Goal: Use online tool/utility: Utilize a website feature to perform a specific function

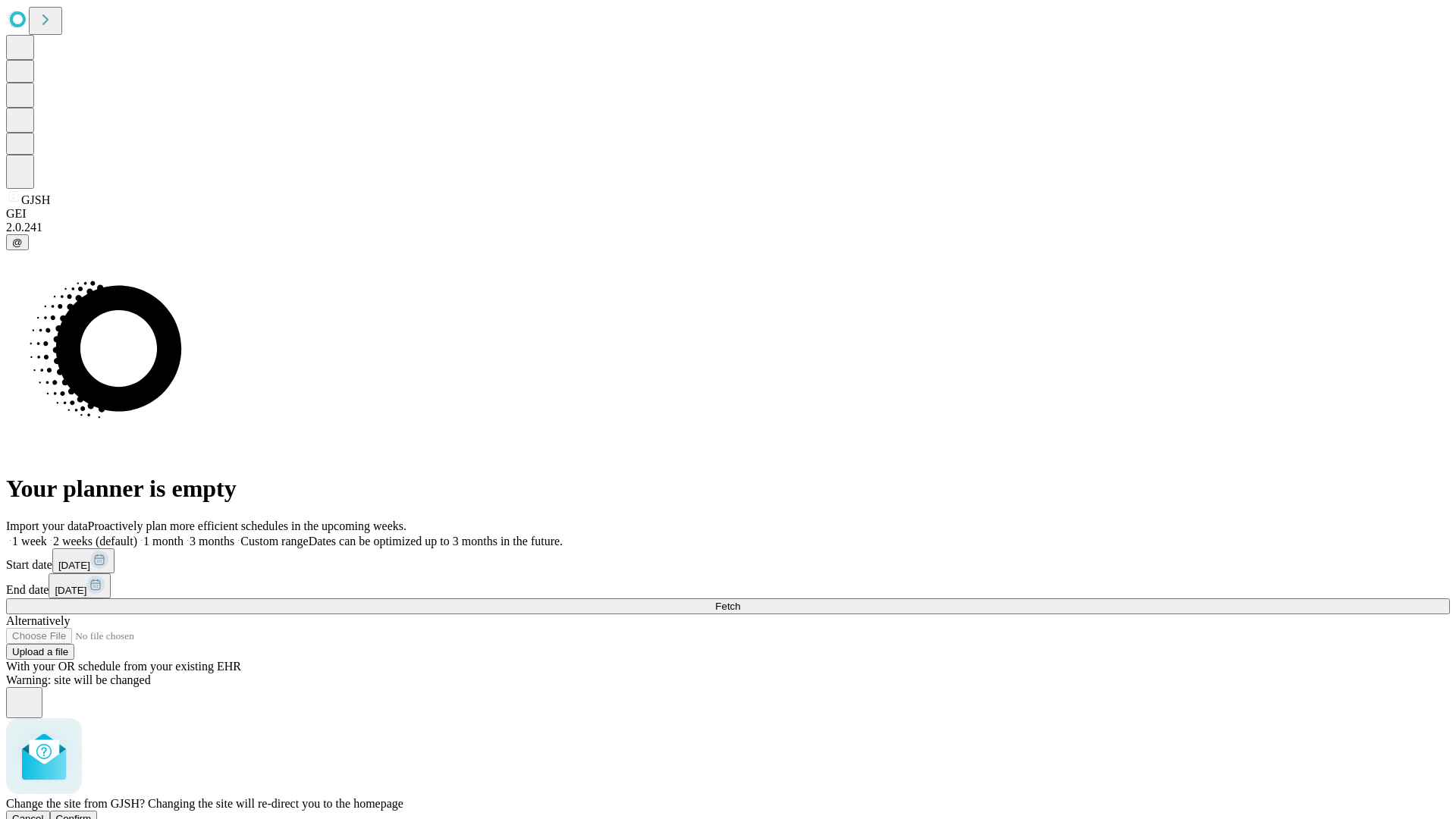
click at [92, 813] on span "Confirm" at bounding box center [73, 818] width 35 height 11
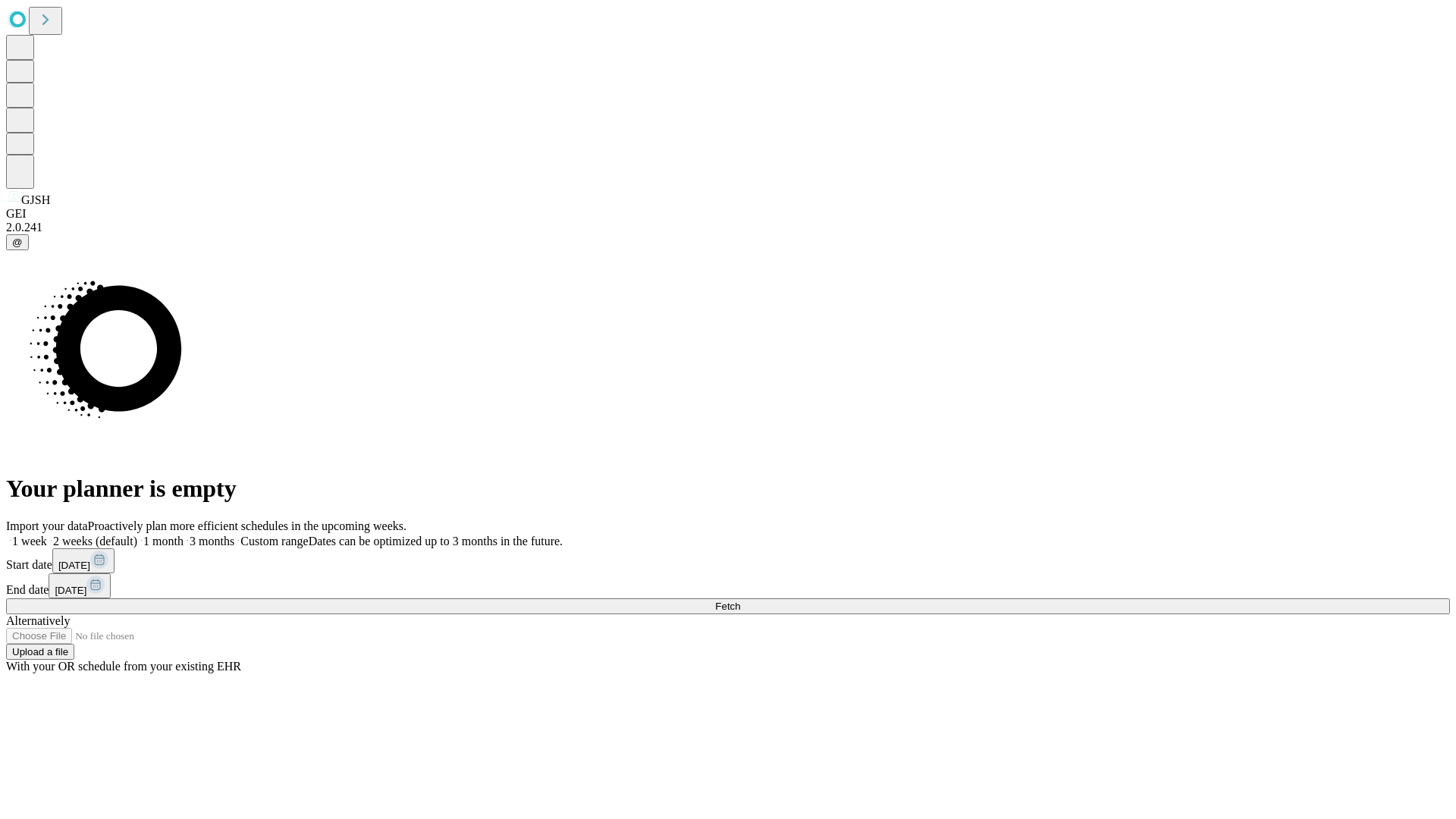
click at [137, 534] on label "2 weeks (default)" at bounding box center [92, 541] width 90 height 13
click at [741, 600] on span "Fetch" at bounding box center [728, 606] width 25 height 11
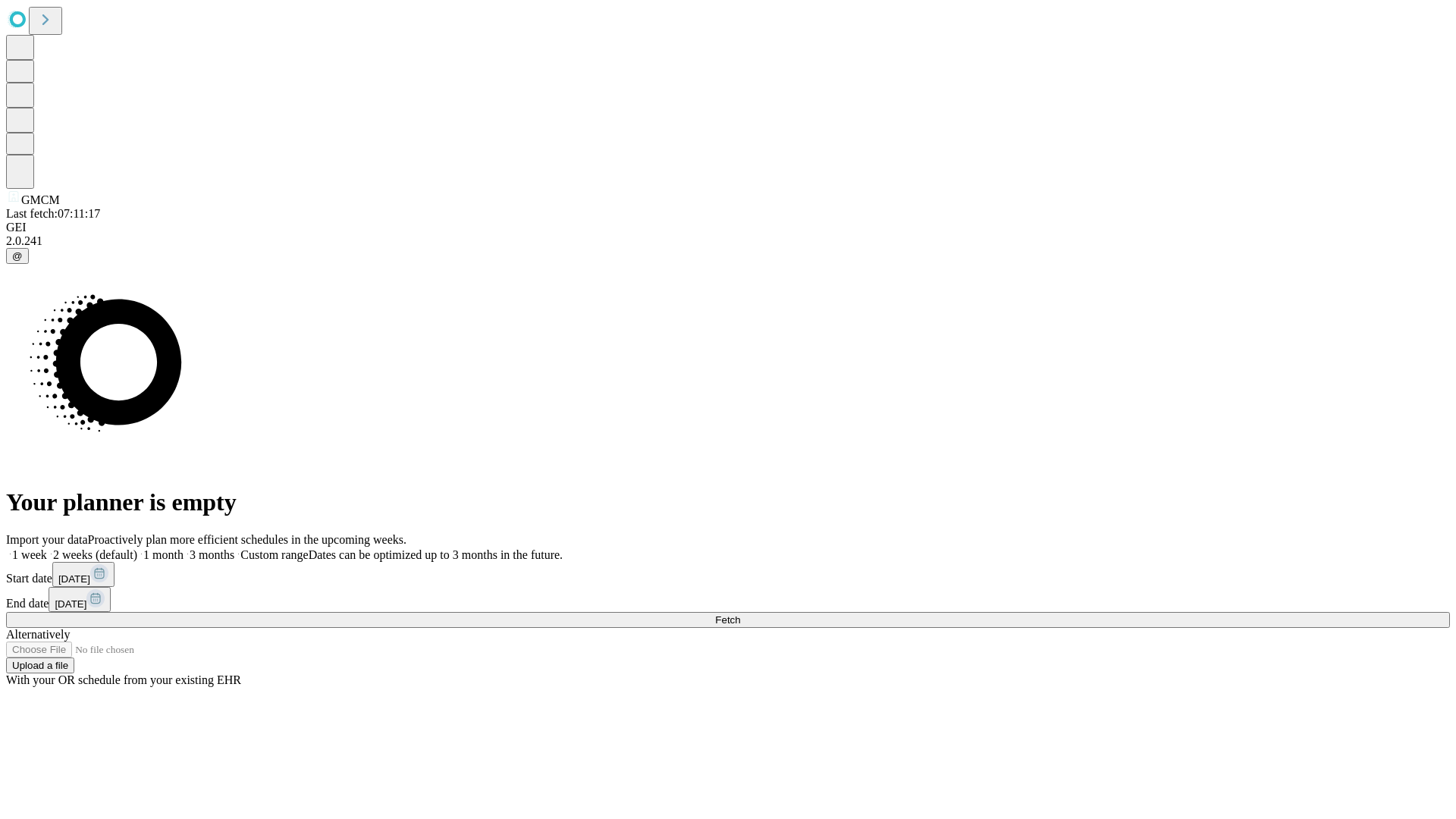
click at [137, 548] on label "2 weeks (default)" at bounding box center [92, 555] width 90 height 13
click at [741, 614] on span "Fetch" at bounding box center [728, 620] width 25 height 11
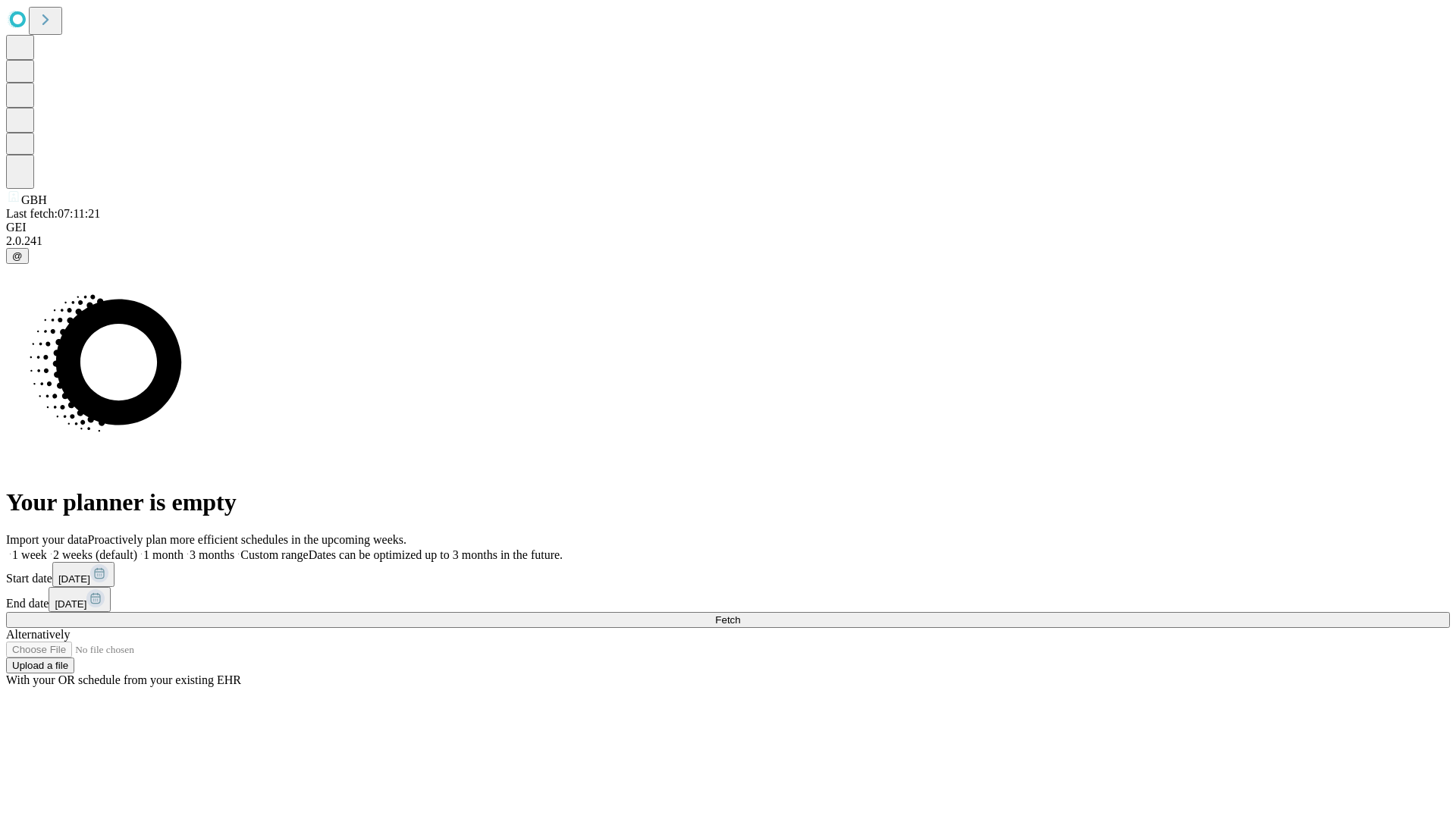
click at [137, 548] on label "2 weeks (default)" at bounding box center [92, 555] width 90 height 13
click at [741, 614] on span "Fetch" at bounding box center [728, 620] width 25 height 11
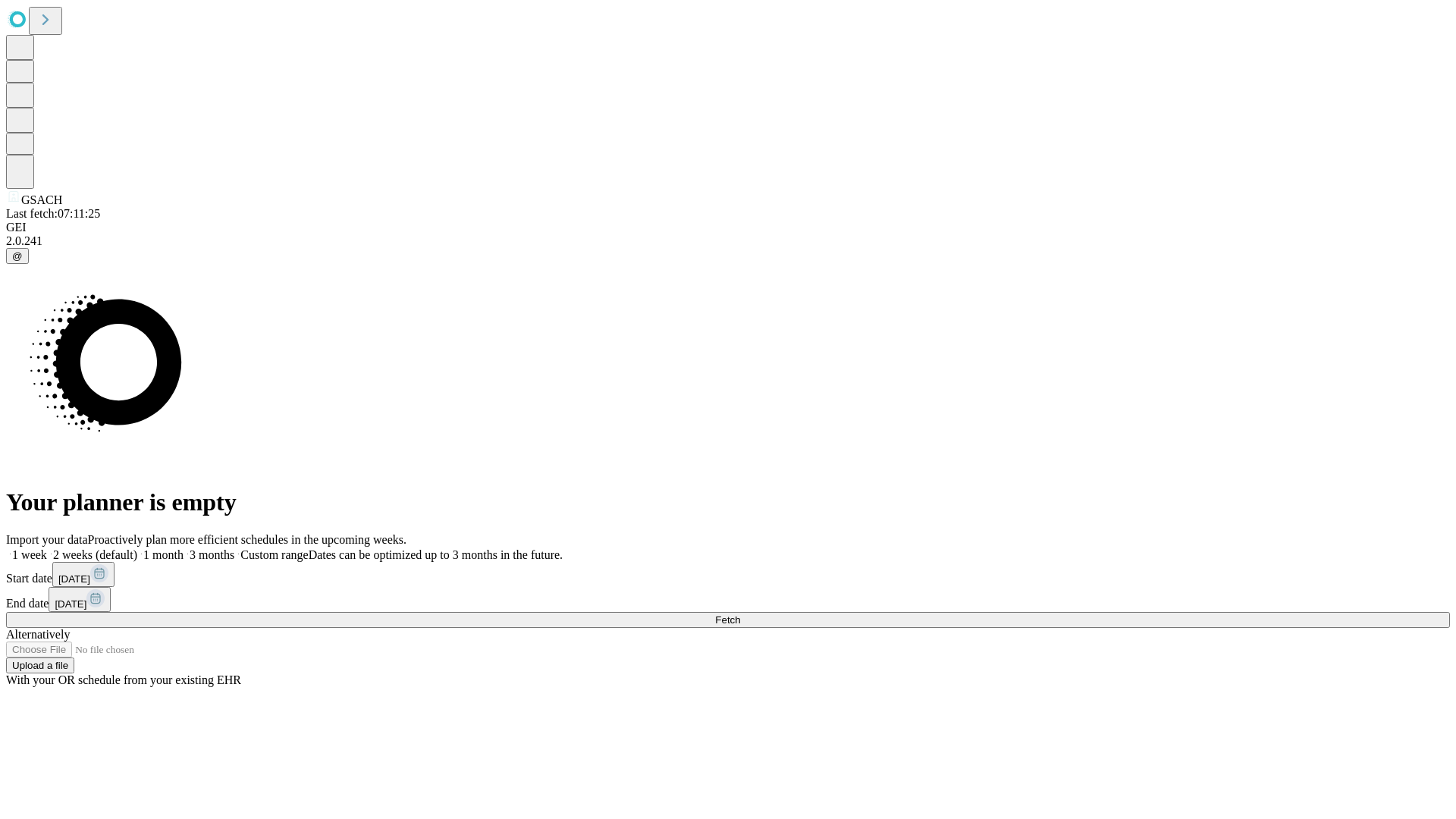
click at [137, 548] on label "2 weeks (default)" at bounding box center [92, 555] width 90 height 13
click at [741, 614] on span "Fetch" at bounding box center [728, 620] width 25 height 11
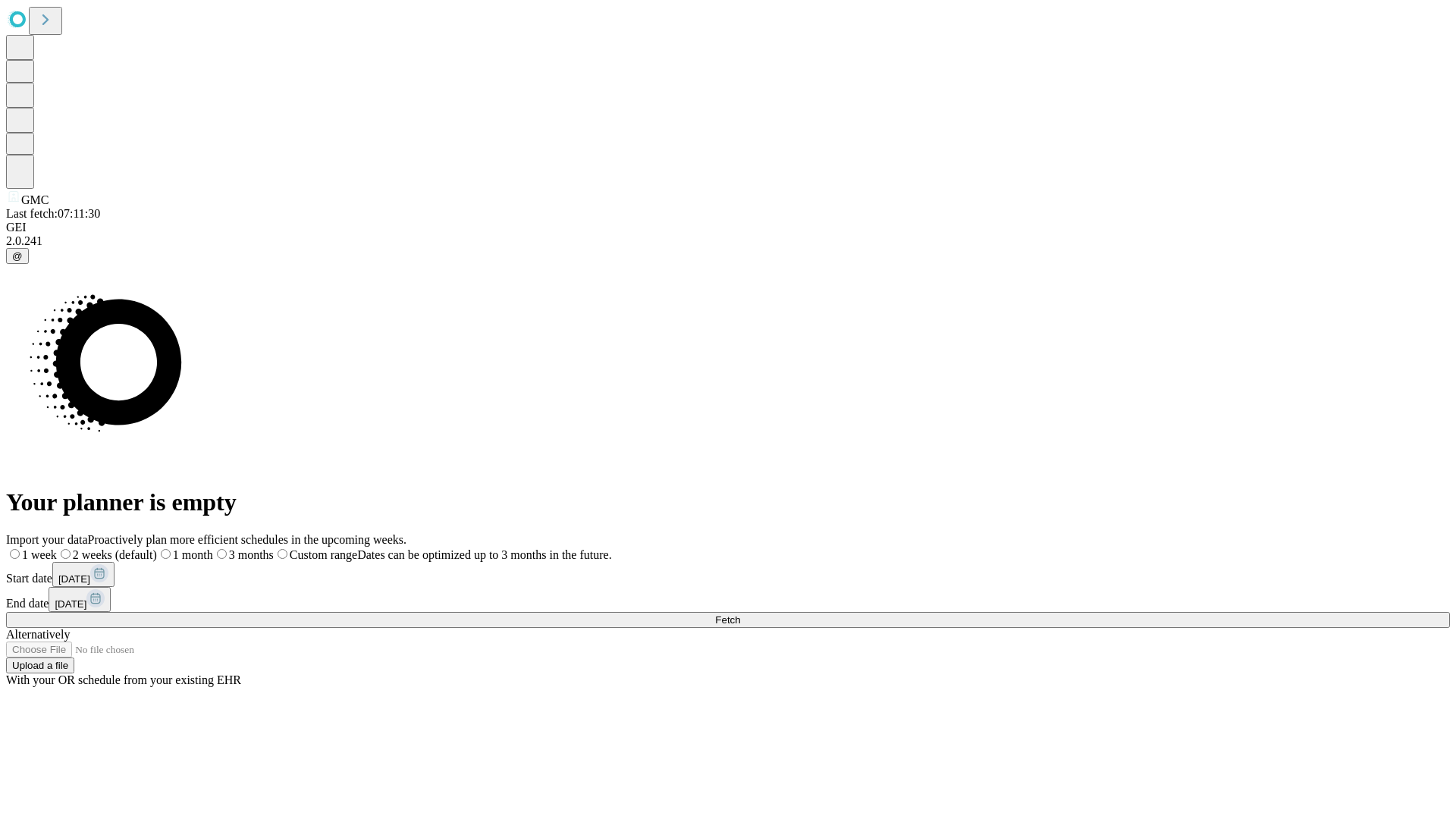
click at [157, 548] on label "2 weeks (default)" at bounding box center [107, 555] width 100 height 13
click at [741, 614] on span "Fetch" at bounding box center [728, 620] width 25 height 11
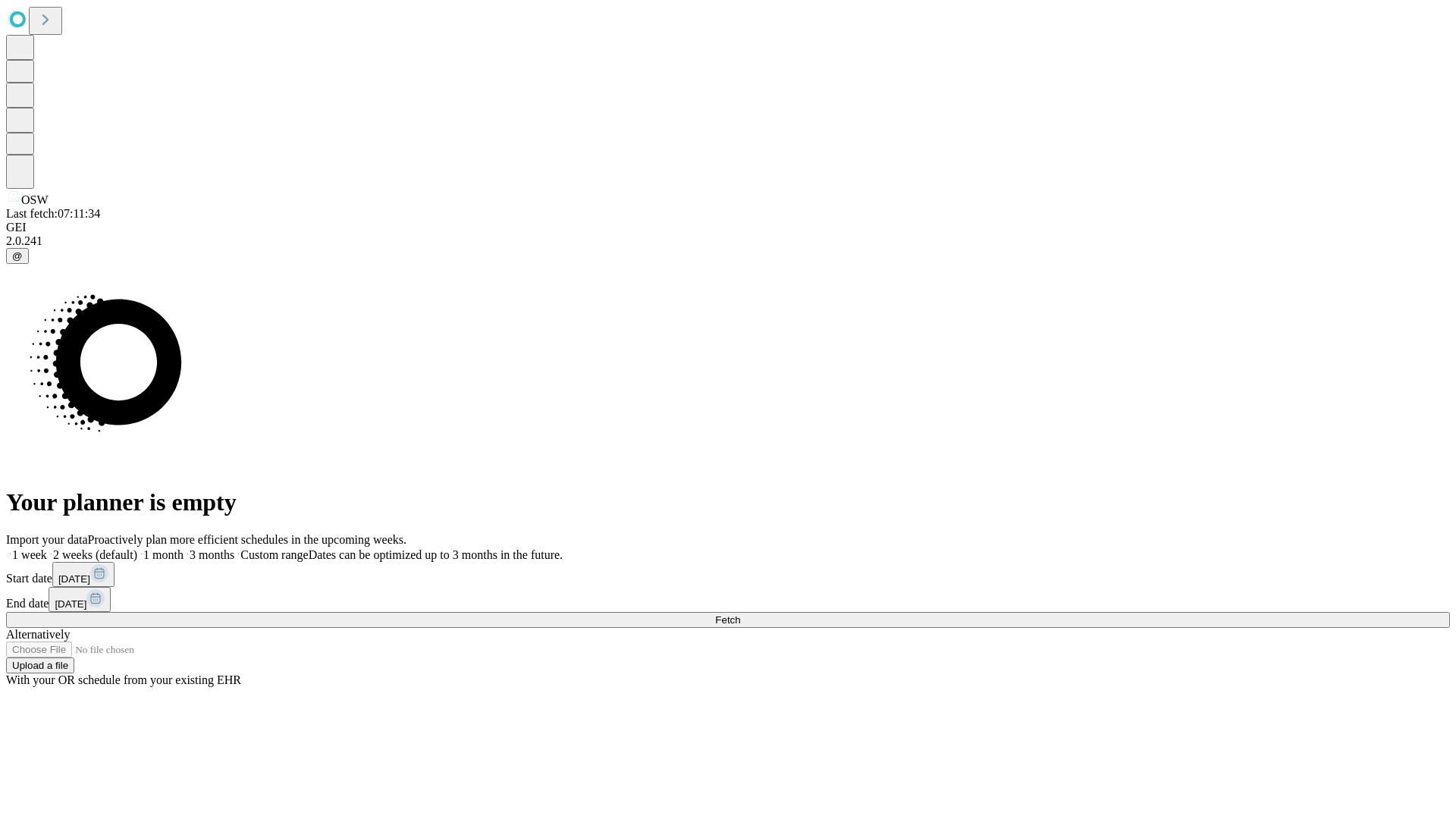
click at [741, 614] on span "Fetch" at bounding box center [728, 620] width 25 height 11
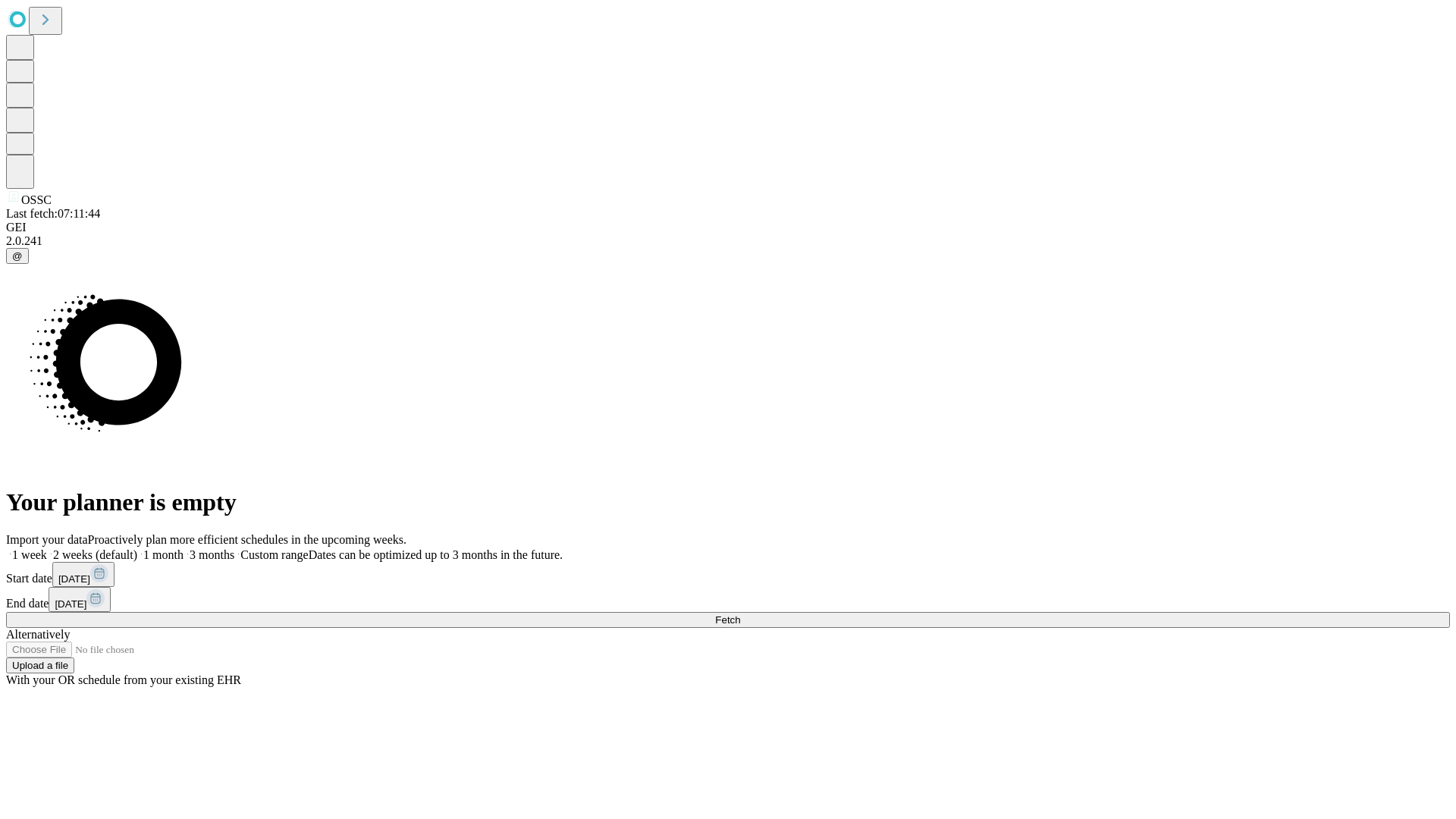
click at [137, 548] on label "2 weeks (default)" at bounding box center [92, 555] width 90 height 13
click at [741, 614] on span "Fetch" at bounding box center [728, 620] width 25 height 11
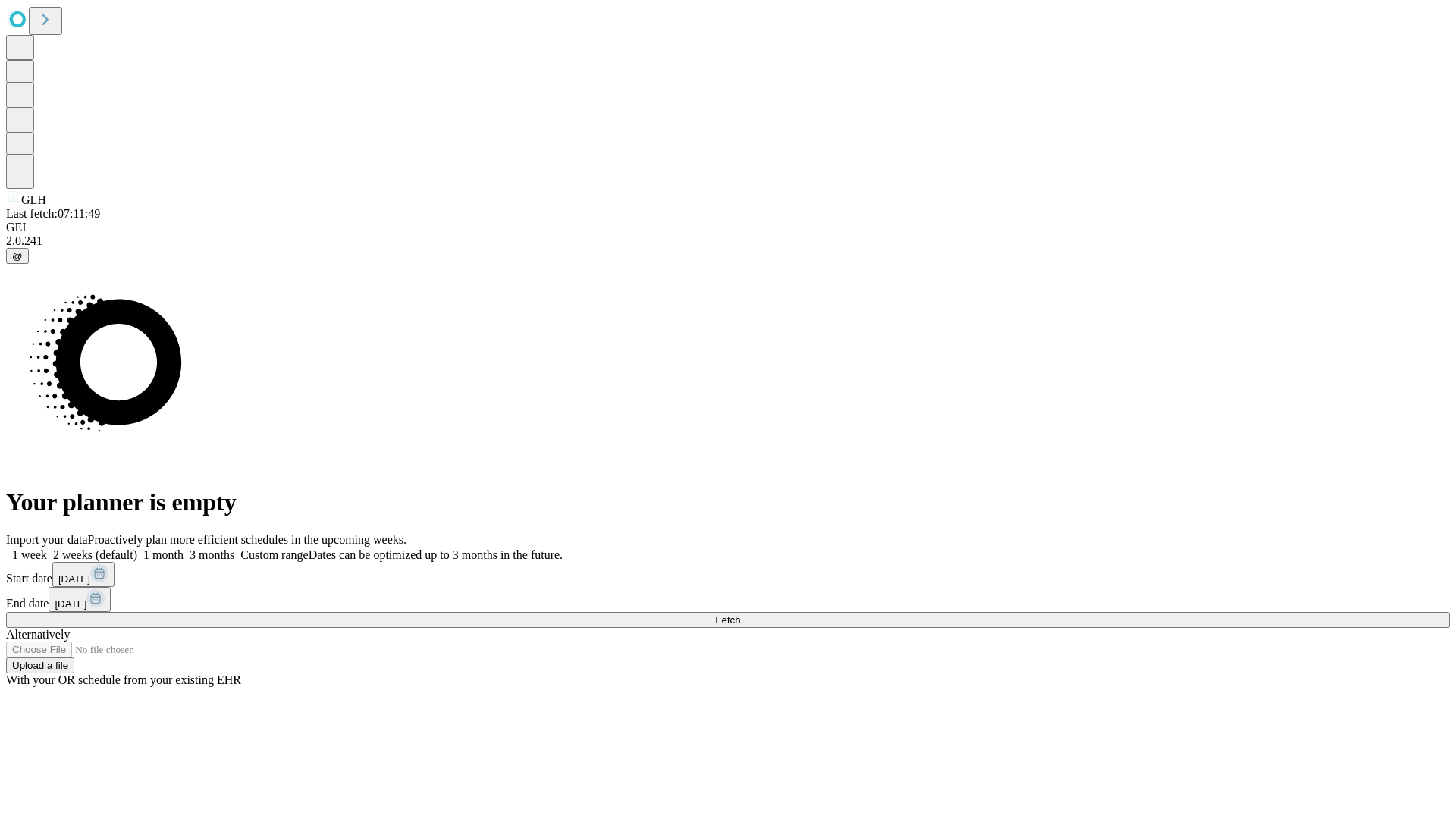
click at [137, 548] on label "2 weeks (default)" at bounding box center [92, 555] width 90 height 13
click at [741, 614] on span "Fetch" at bounding box center [728, 620] width 25 height 11
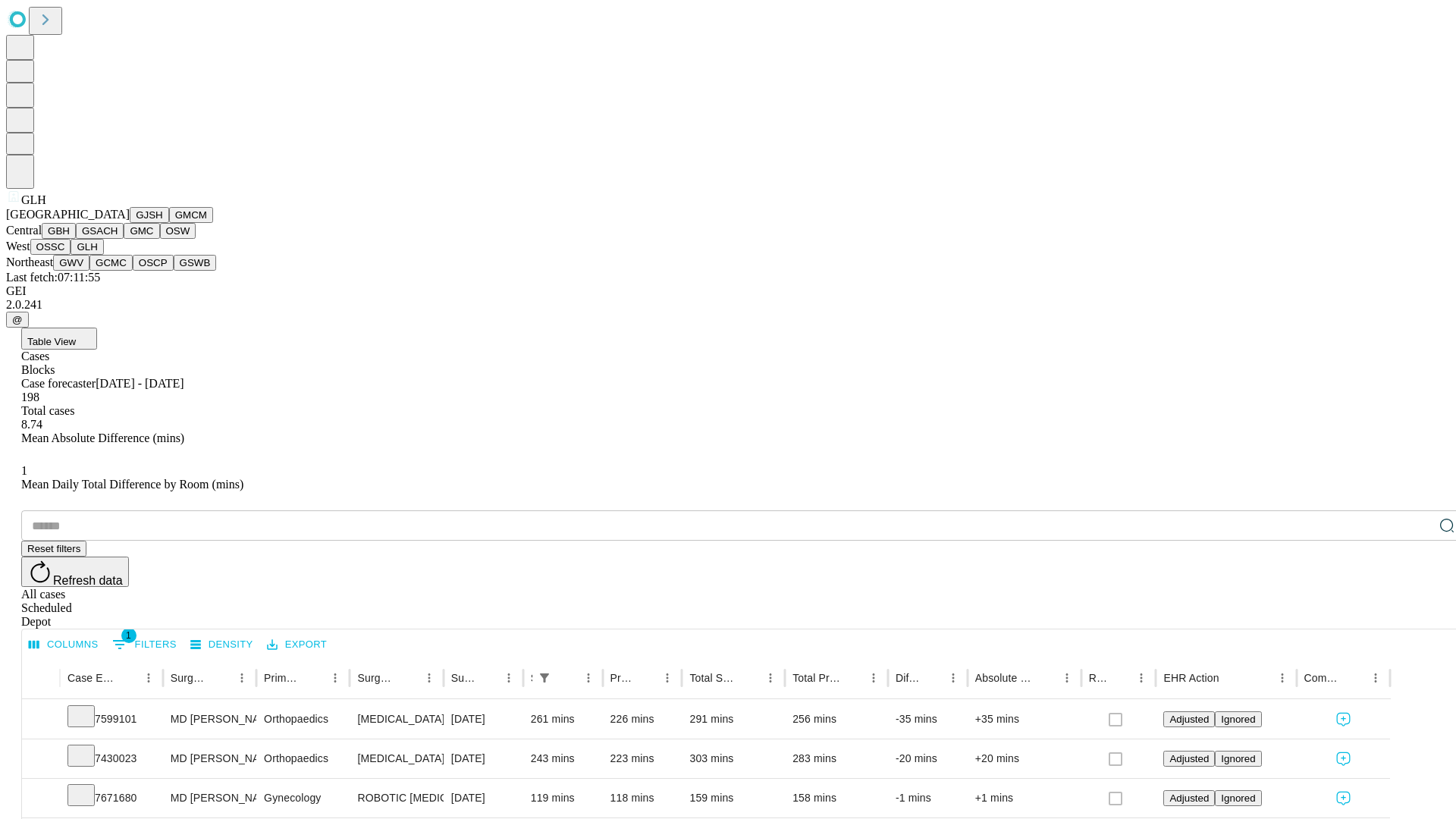
click at [89, 271] on button "GWV" at bounding box center [71, 262] width 36 height 16
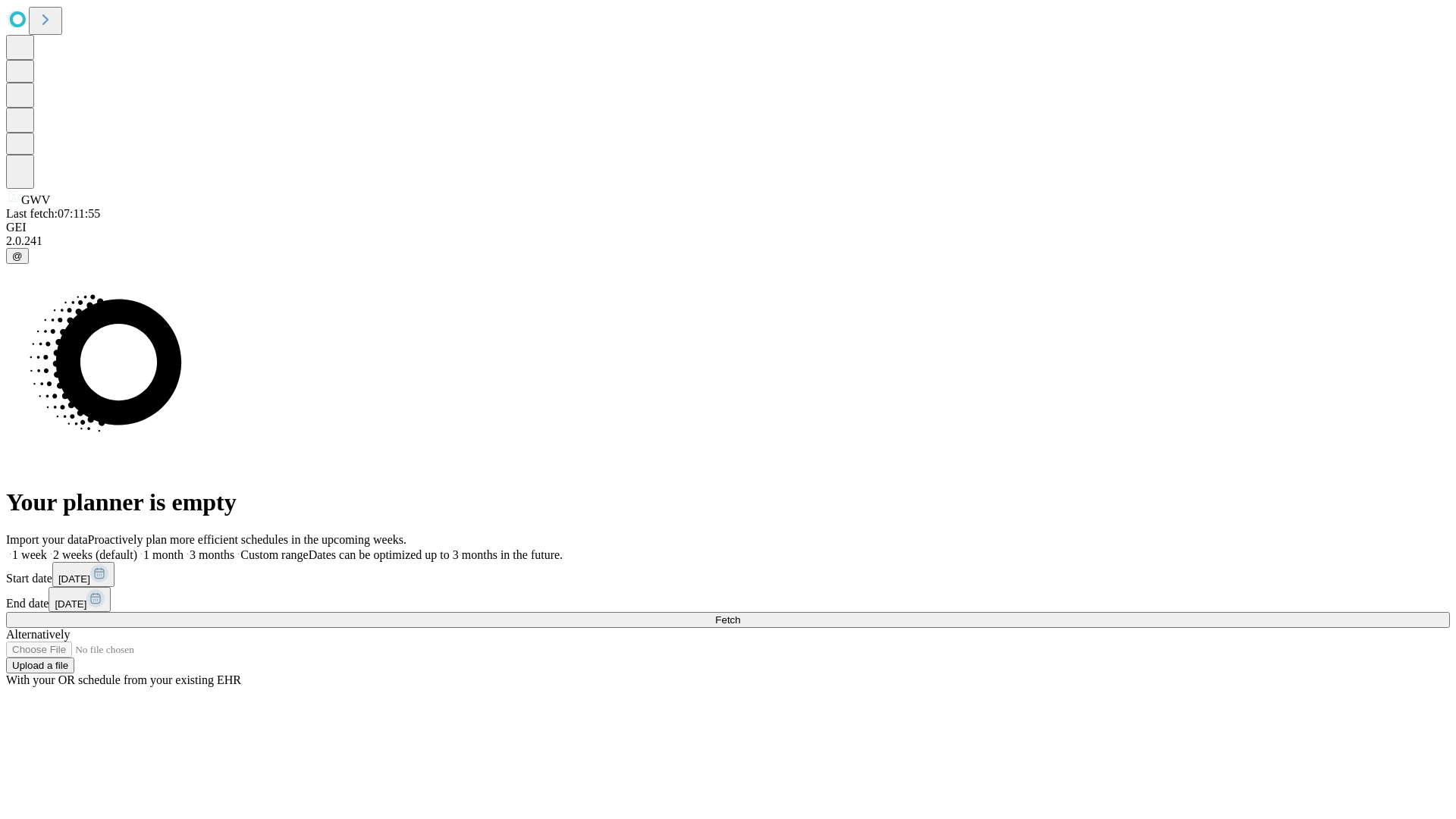
click at [137, 548] on label "2 weeks (default)" at bounding box center [92, 555] width 90 height 13
click at [741, 614] on span "Fetch" at bounding box center [728, 620] width 25 height 11
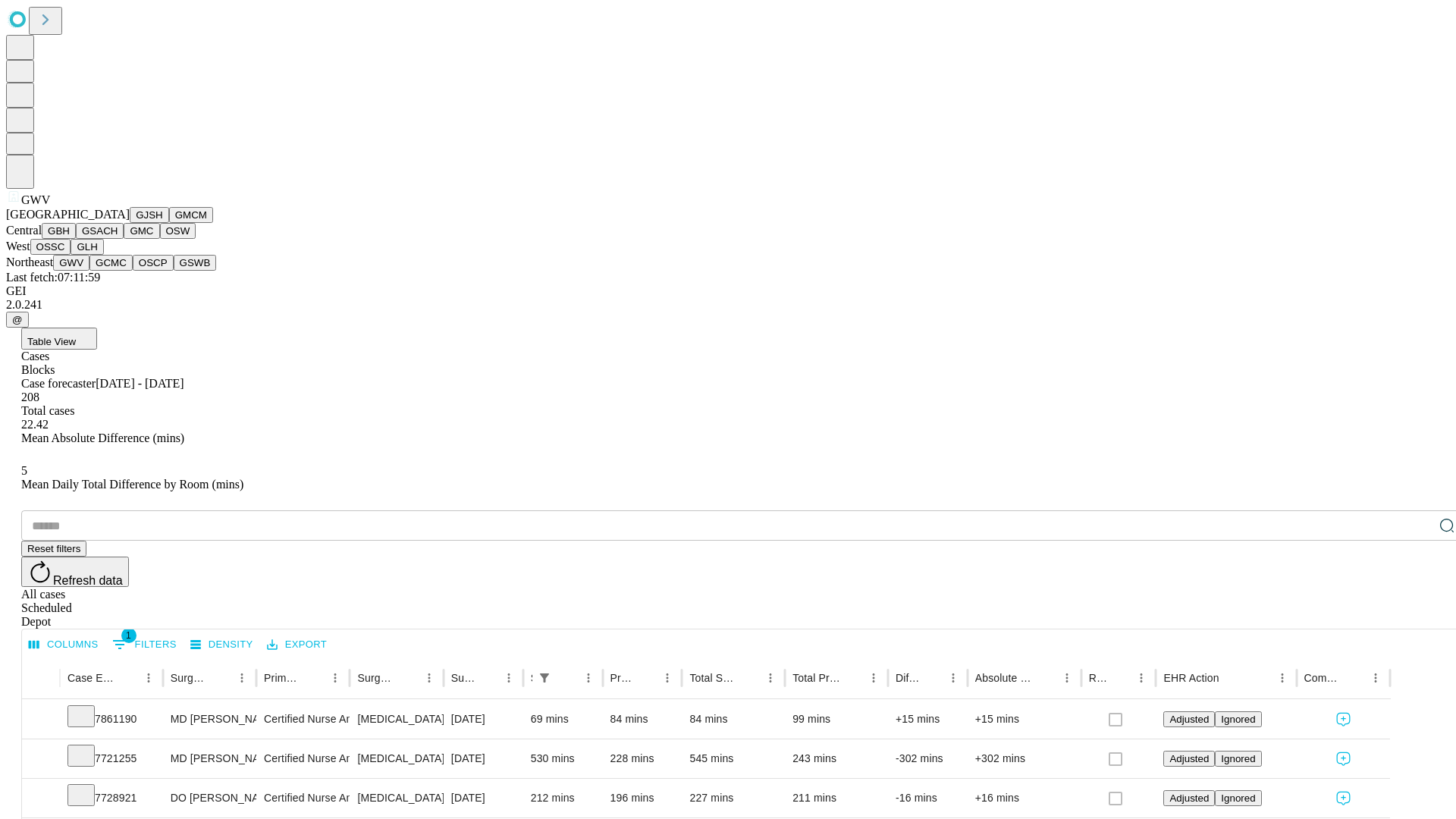
click at [118, 271] on button "GCMC" at bounding box center [110, 262] width 44 height 16
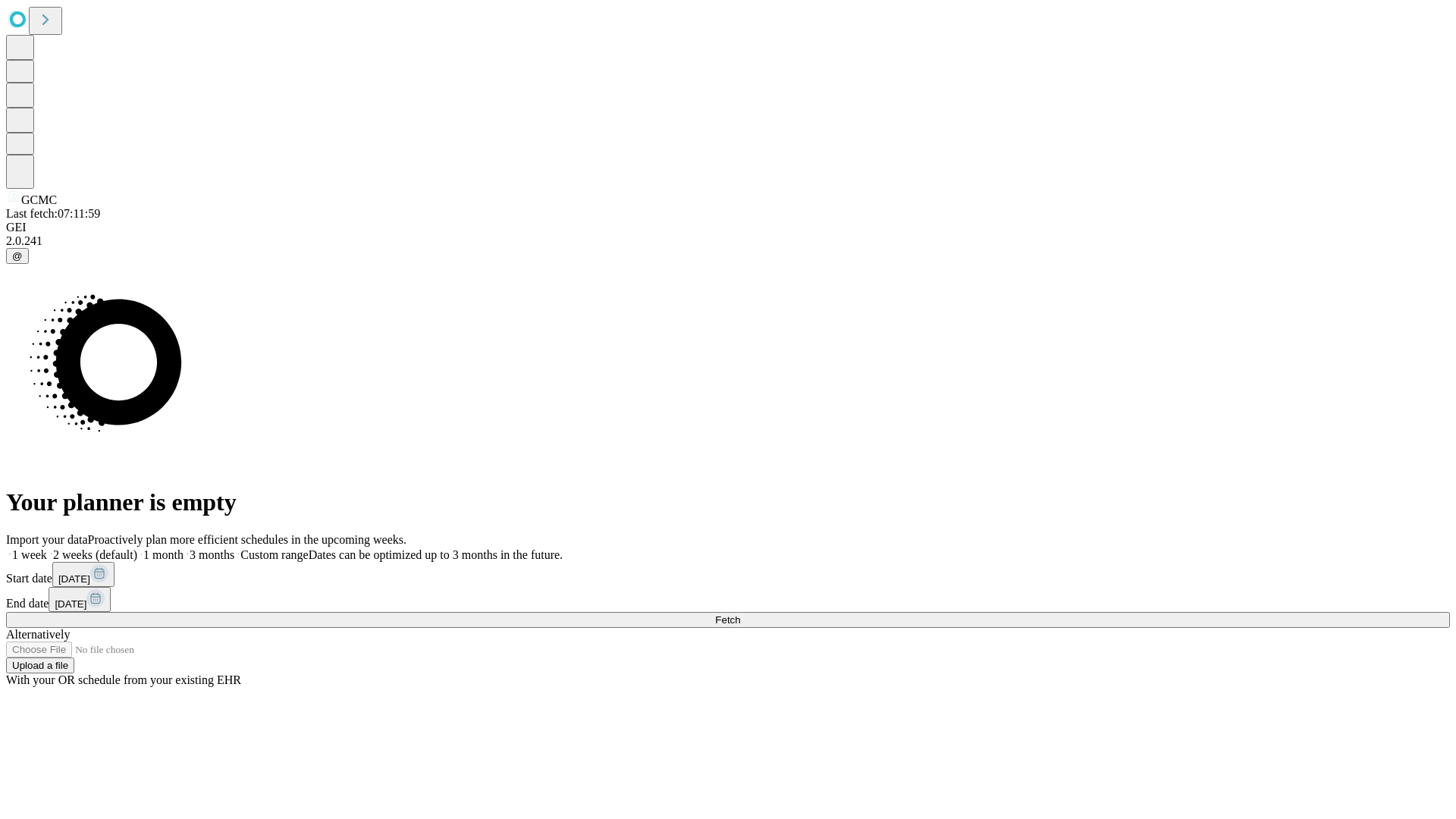
click at [137, 548] on label "2 weeks (default)" at bounding box center [92, 555] width 90 height 13
click at [741, 614] on span "Fetch" at bounding box center [728, 620] width 25 height 11
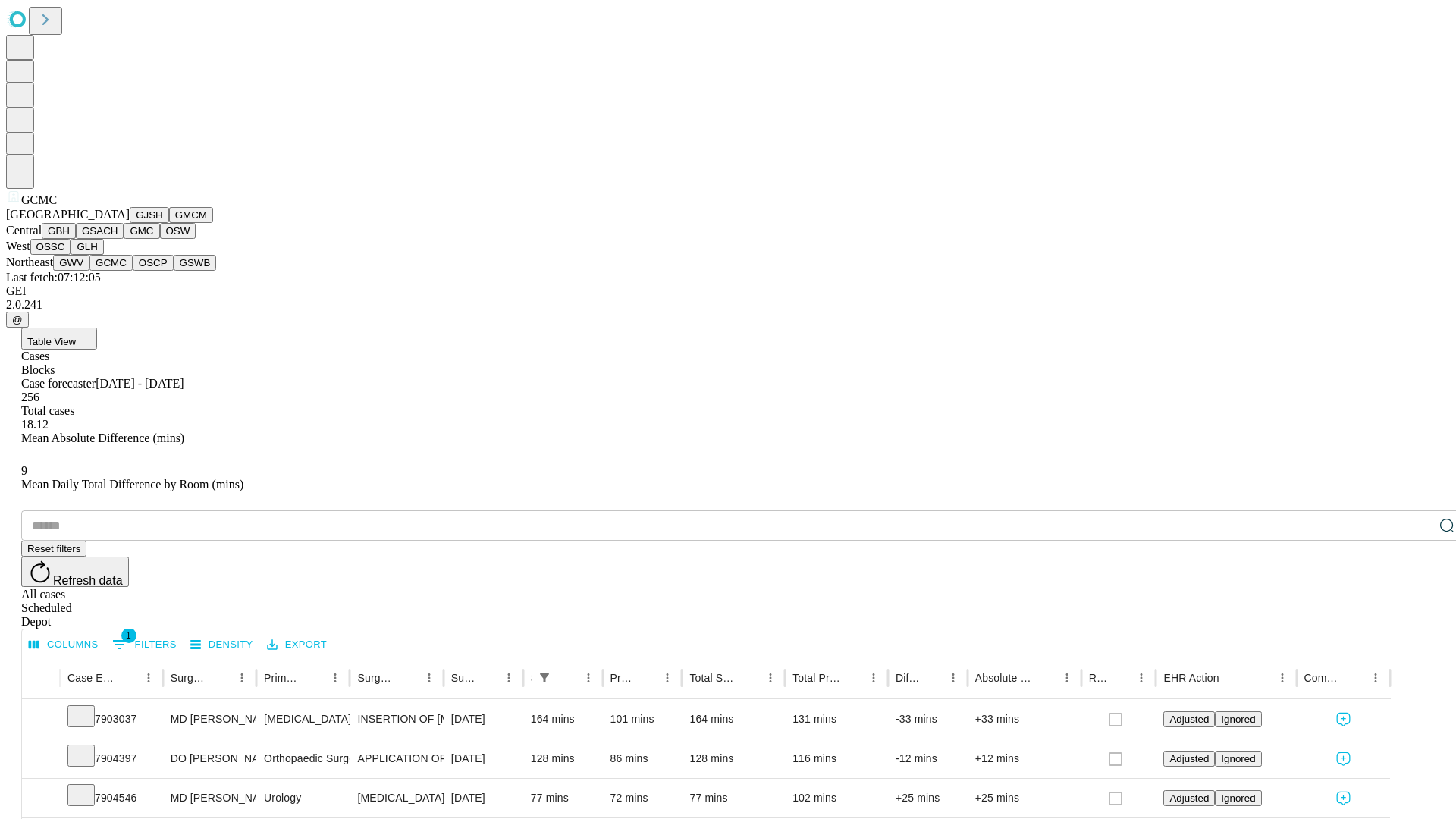
click at [133, 271] on button "OSCP" at bounding box center [153, 262] width 41 height 16
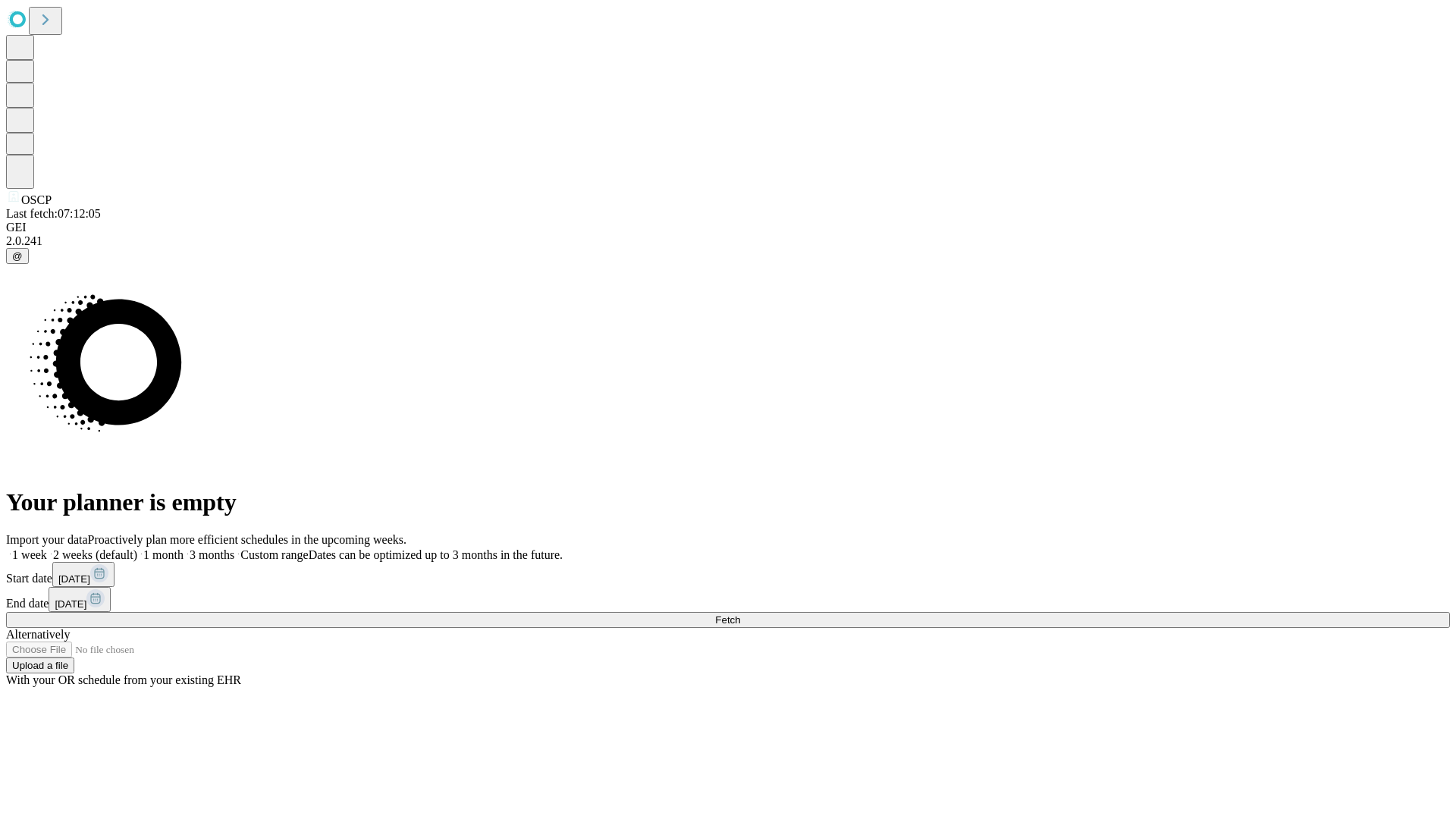
click at [137, 548] on label "2 weeks (default)" at bounding box center [92, 555] width 90 height 13
click at [741, 614] on span "Fetch" at bounding box center [728, 620] width 25 height 11
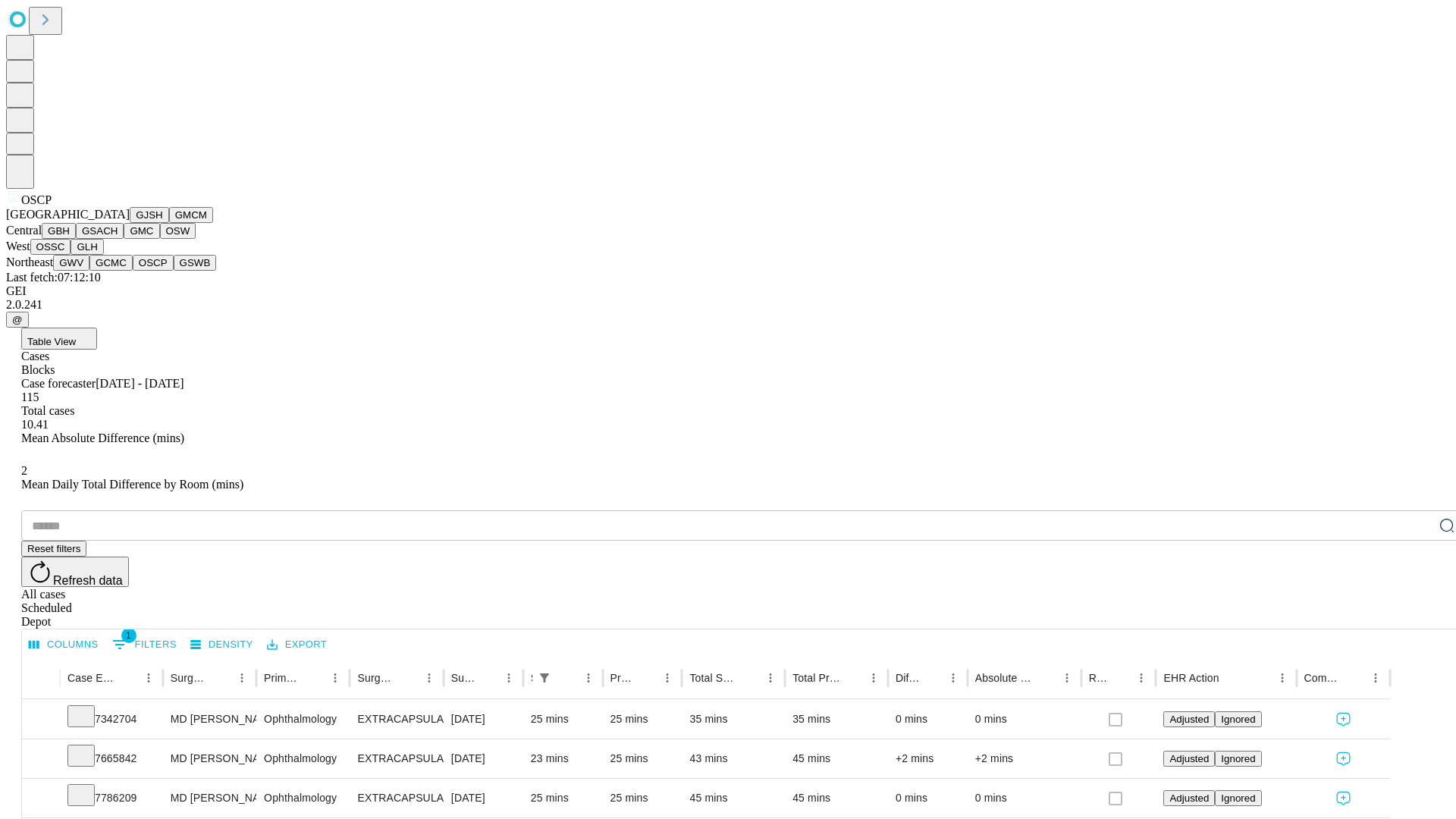
click at [174, 271] on button "GSWB" at bounding box center [195, 262] width 44 height 16
